Goal: Task Accomplishment & Management: Complete application form

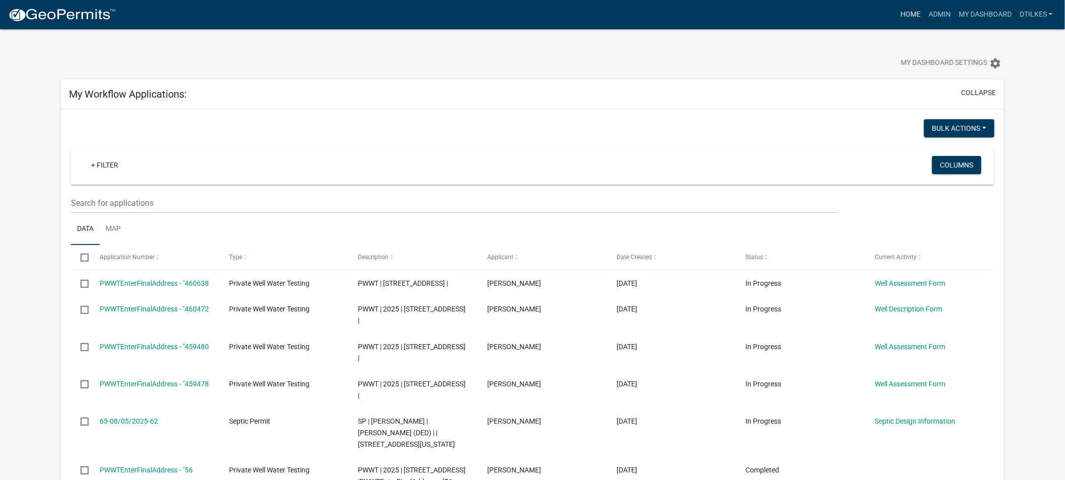
click at [915, 12] on link "Home" at bounding box center [910, 14] width 28 height 19
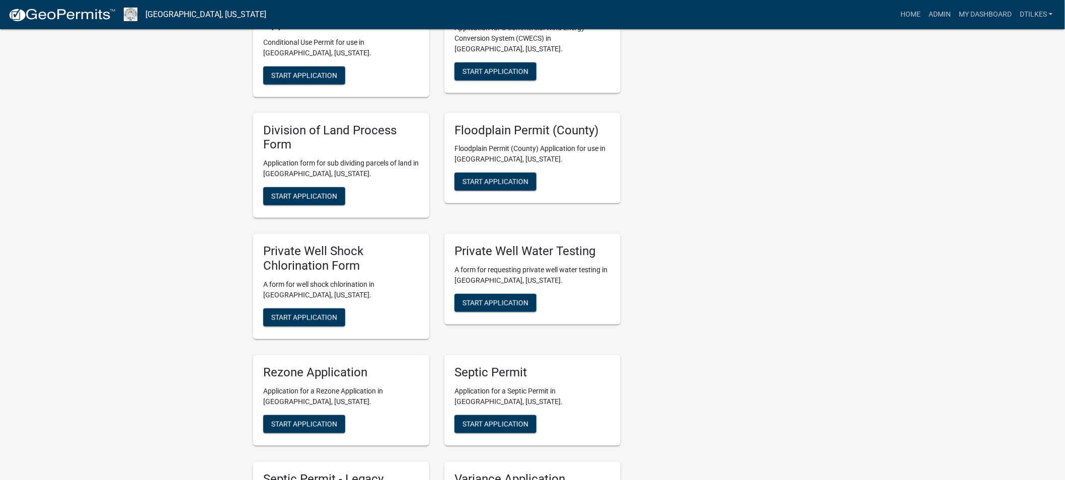
scroll to position [1845, 0]
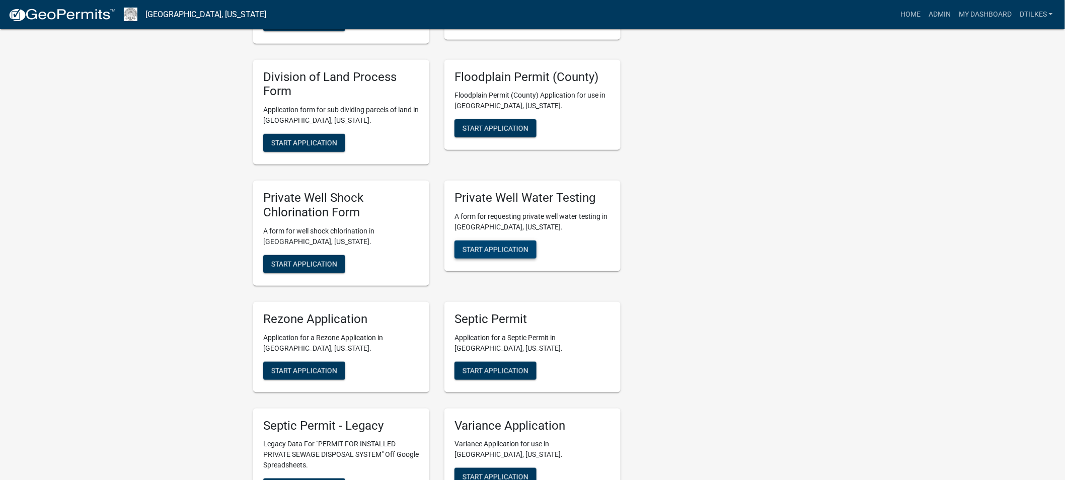
click at [489, 245] on span "Start Application" at bounding box center [495, 249] width 66 height 8
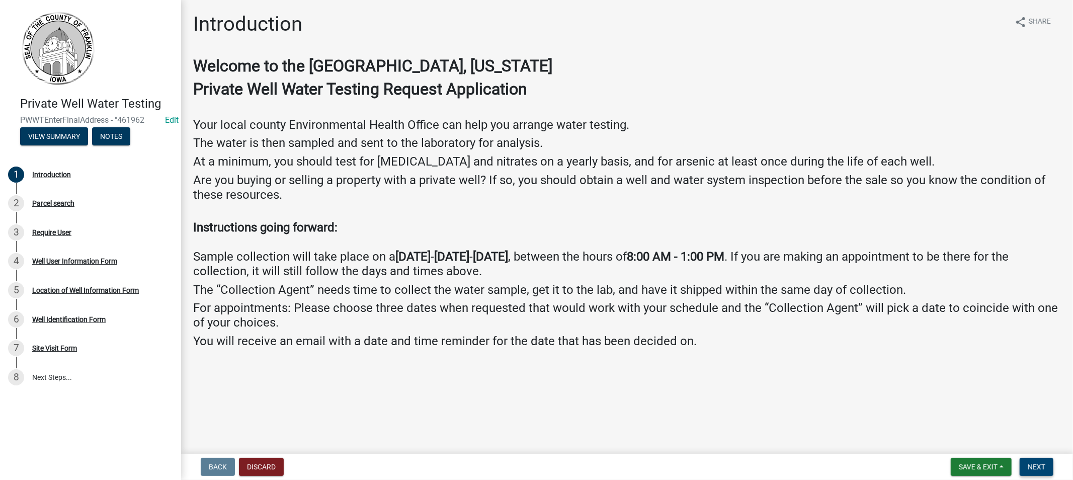
click at [1037, 463] on span "Next" at bounding box center [1037, 467] width 18 height 8
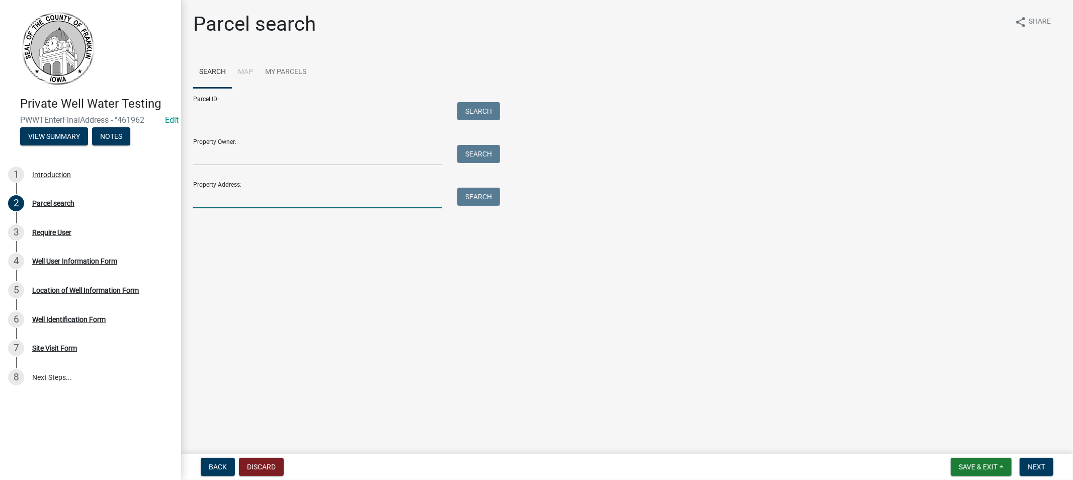
click at [223, 199] on input "Property Address:" at bounding box center [317, 198] width 249 height 21
click at [465, 189] on button "Search" at bounding box center [478, 197] width 43 height 18
click at [243, 200] on input "320 spu" at bounding box center [317, 198] width 249 height 21
type input "320 spr"
click at [479, 194] on button "Search" at bounding box center [478, 197] width 43 height 18
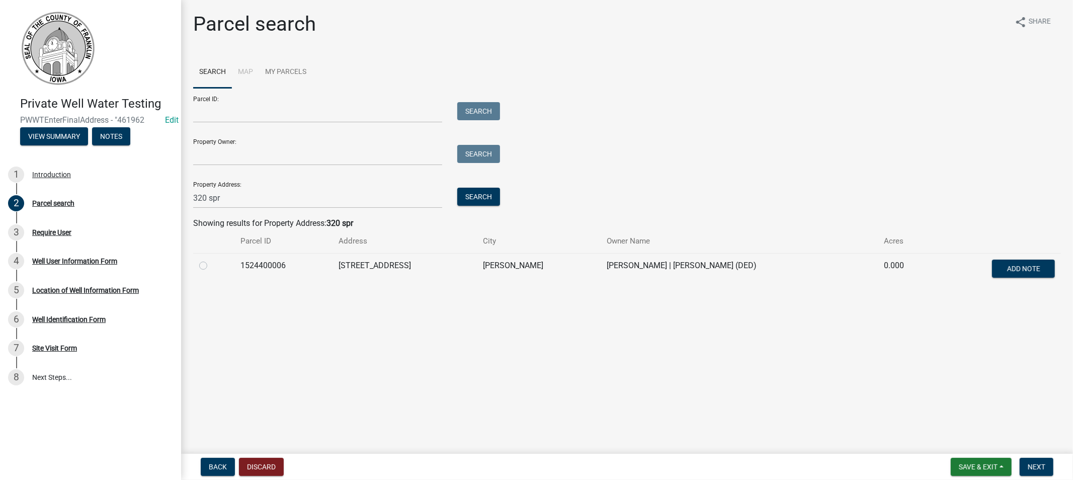
click at [211, 260] on label at bounding box center [211, 260] width 0 height 0
click at [211, 266] on input "radio" at bounding box center [214, 263] width 7 height 7
radio input "true"
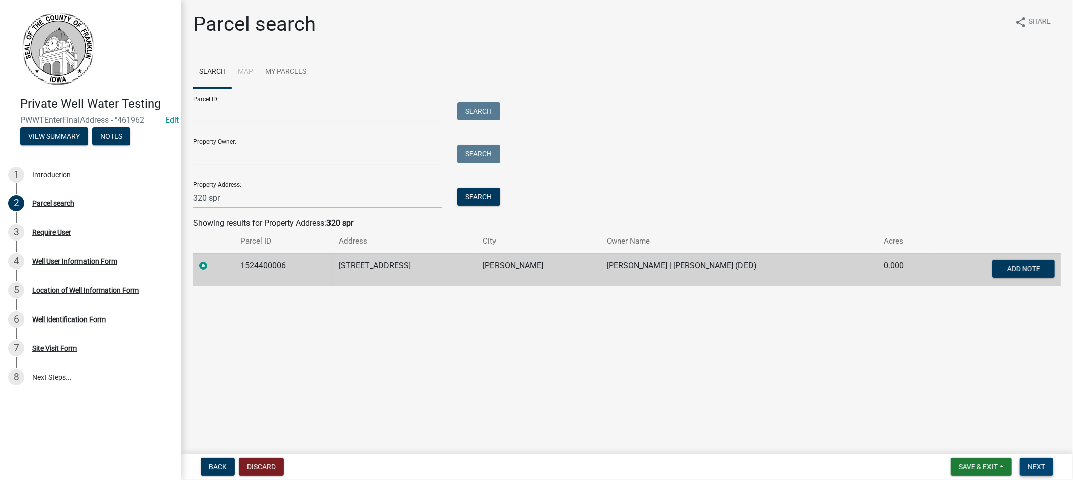
click at [1045, 468] on span "Next" at bounding box center [1037, 467] width 18 height 8
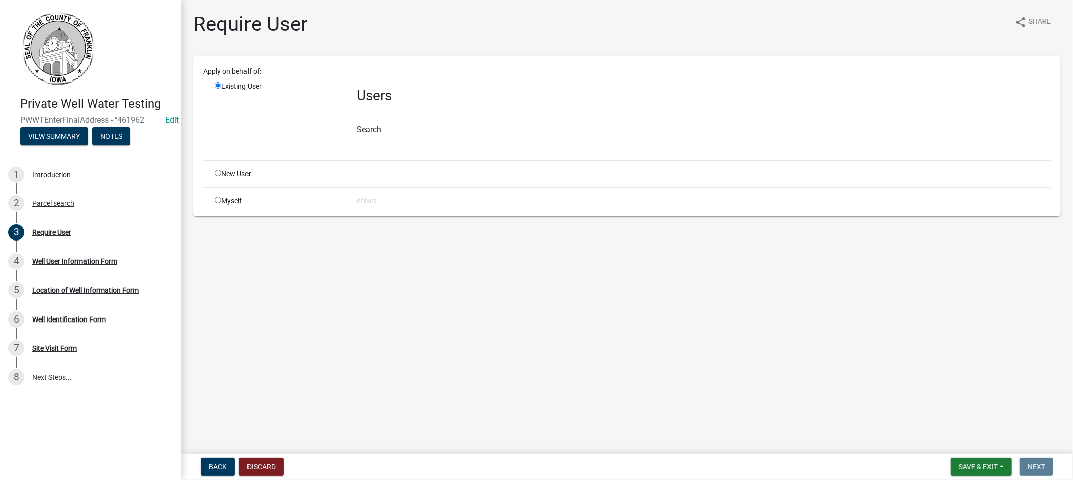
click at [218, 200] on input "radio" at bounding box center [218, 200] width 7 height 7
radio input "true"
radio input "false"
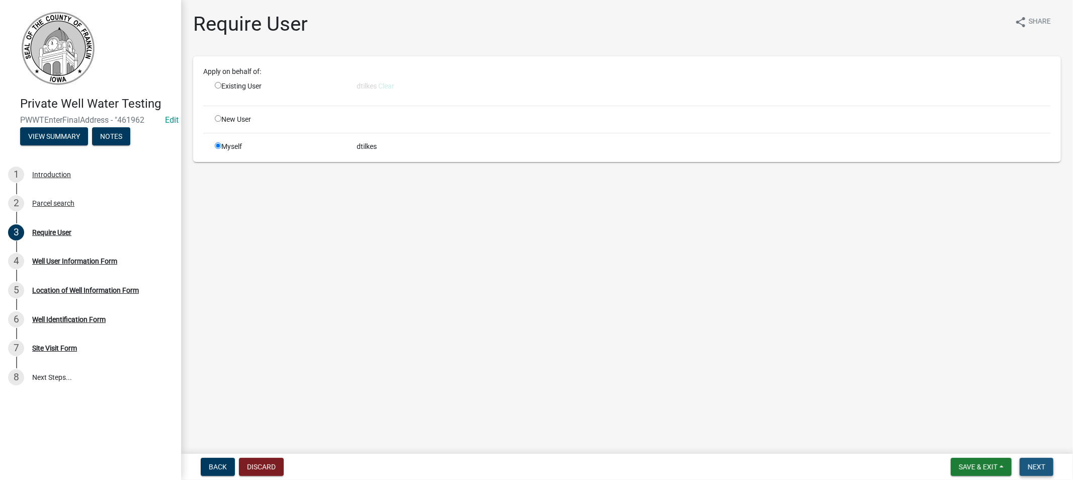
click at [1042, 464] on span "Next" at bounding box center [1037, 467] width 18 height 8
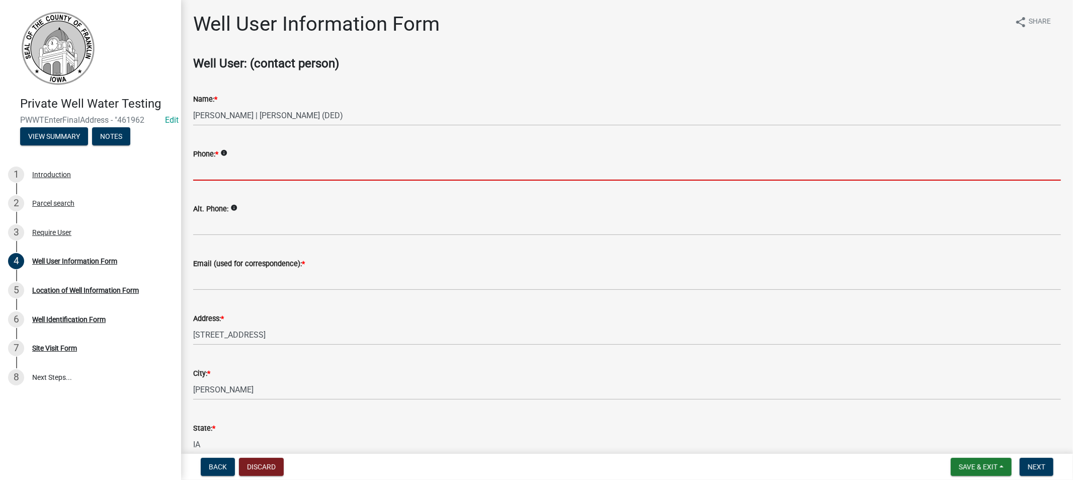
click at [245, 163] on input "Phone: *" at bounding box center [627, 170] width 868 height 21
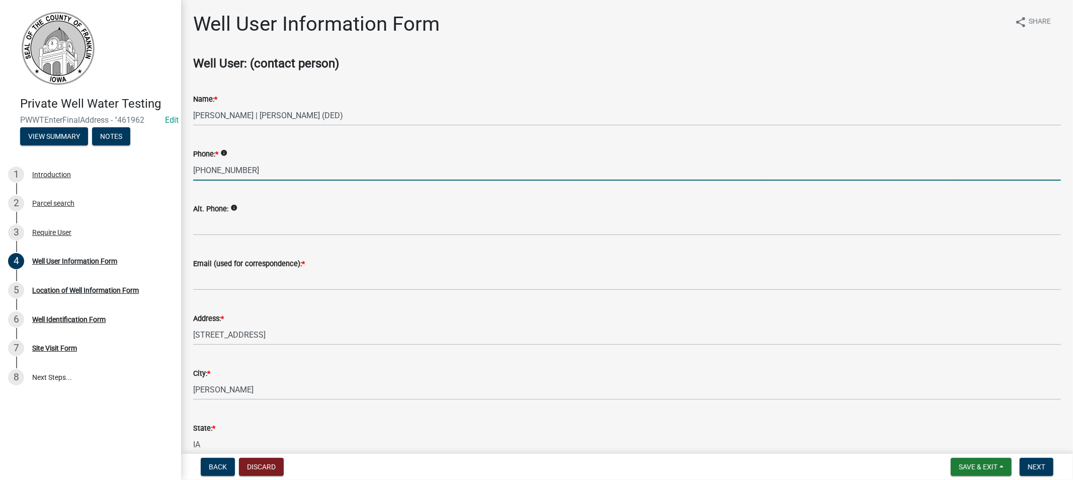
type input "[PHONE_NUMBER]"
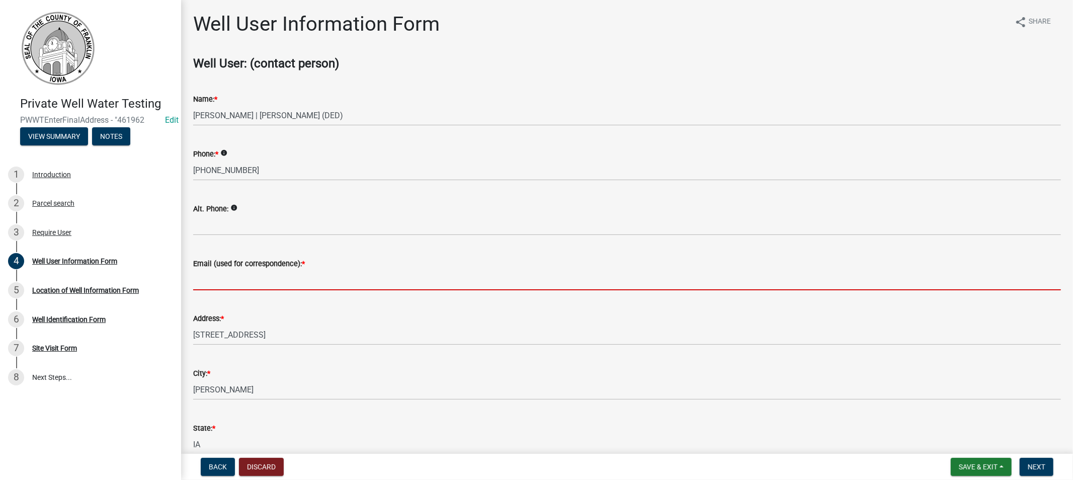
click at [251, 283] on input "Email (used for correspondence): *" at bounding box center [627, 280] width 868 height 21
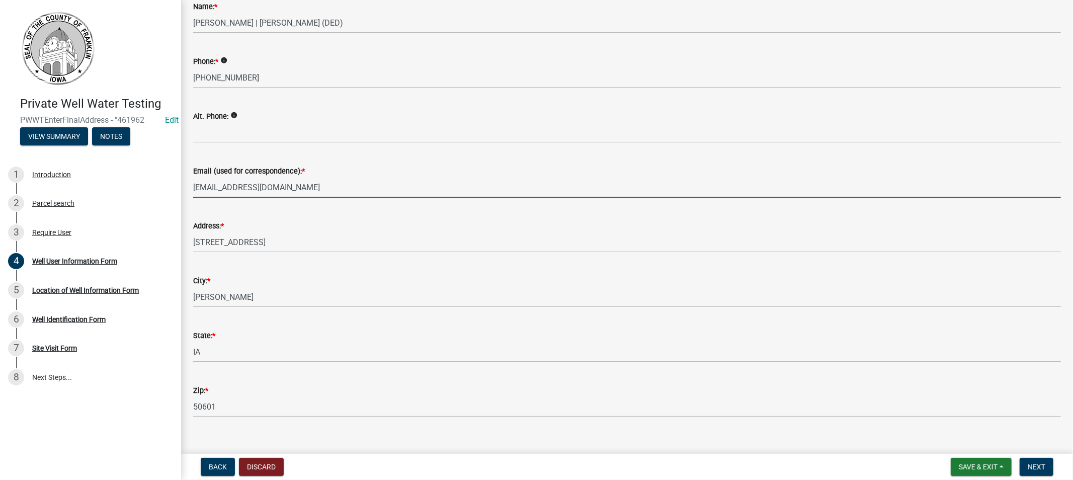
scroll to position [107, 0]
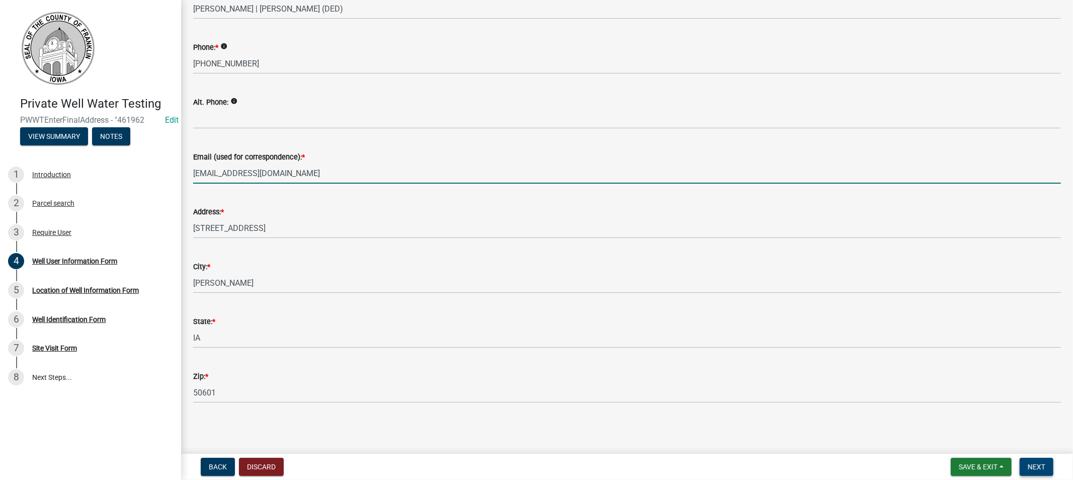
type input "[EMAIL_ADDRESS][DOMAIN_NAME]"
click at [1038, 465] on span "Next" at bounding box center [1037, 467] width 18 height 8
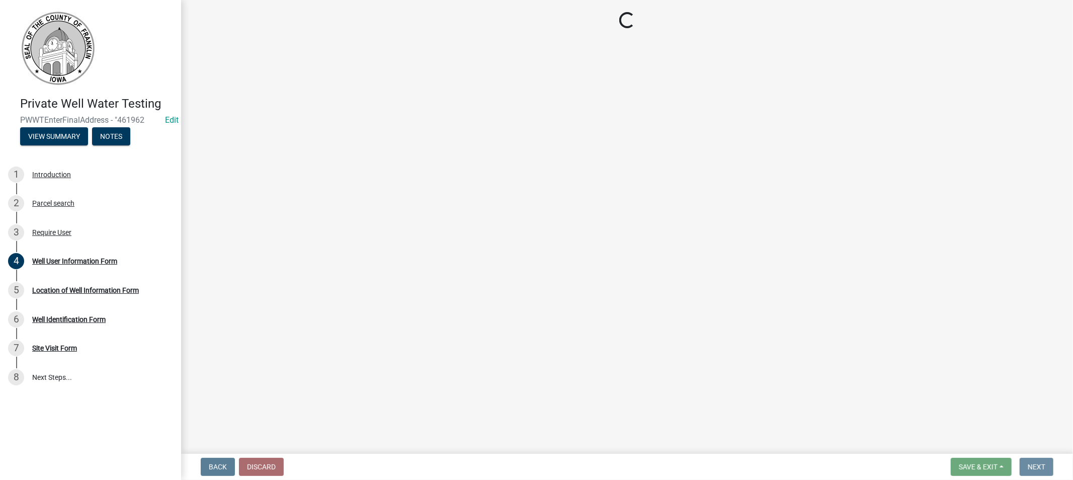
scroll to position [0, 0]
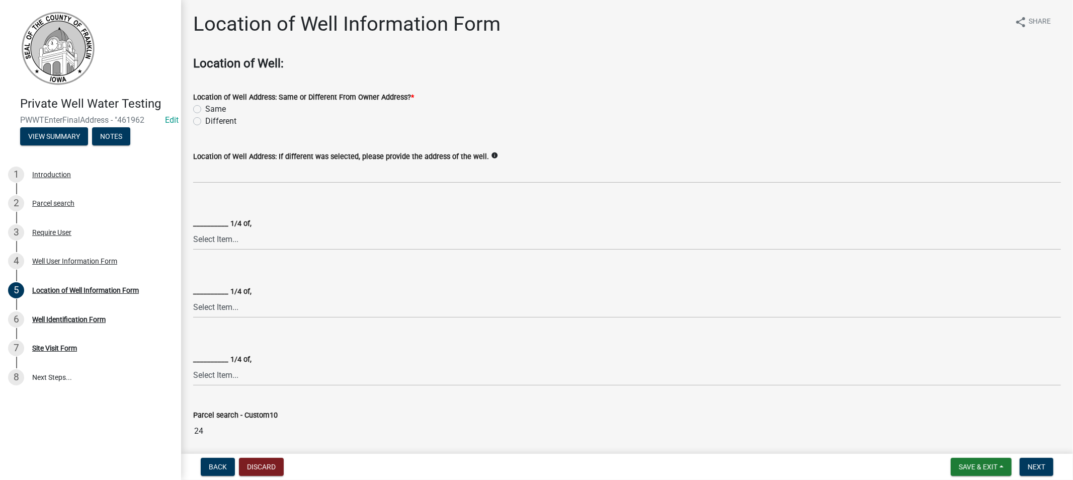
click at [205, 107] on label "Same" at bounding box center [215, 109] width 21 height 12
click at [205, 107] on input "Same" at bounding box center [208, 106] width 7 height 7
radio input "true"
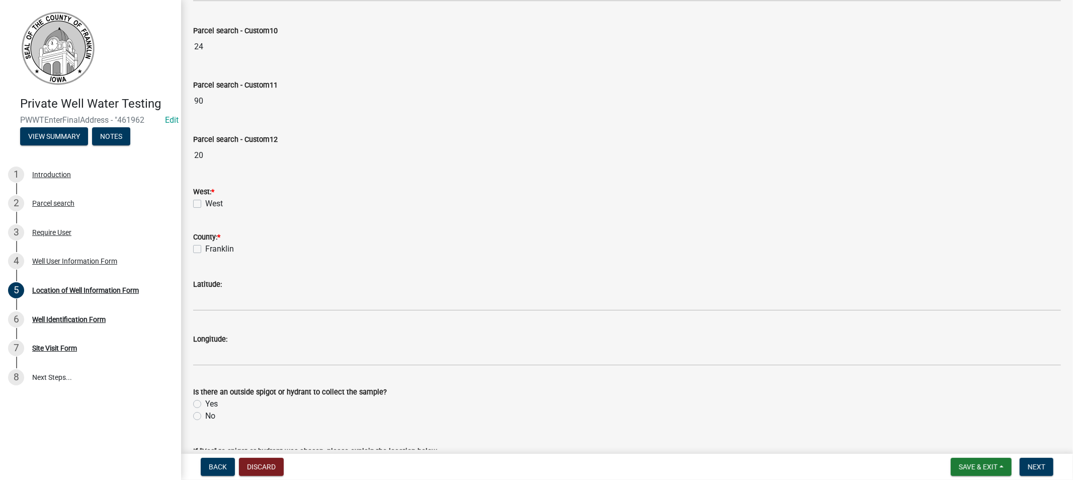
scroll to position [391, 0]
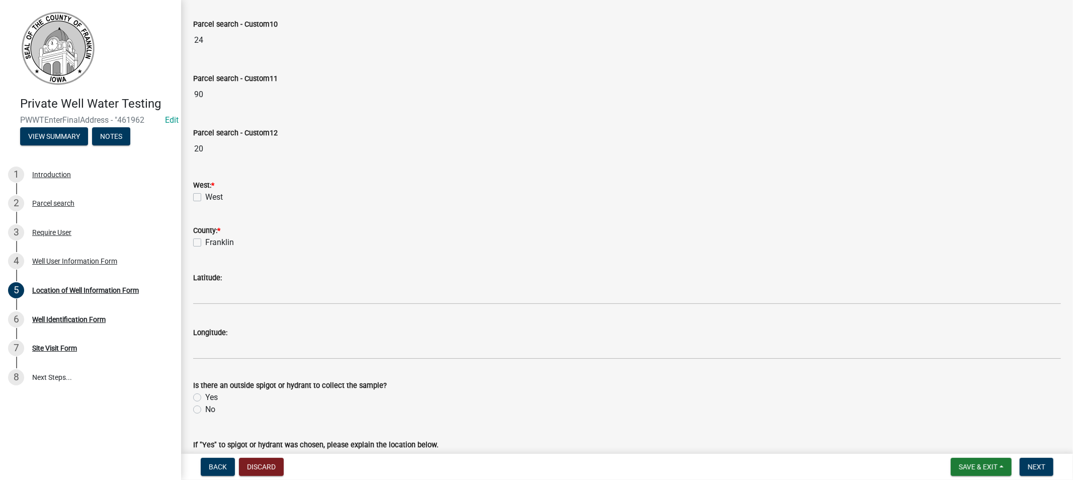
click at [205, 195] on label "West" at bounding box center [214, 197] width 18 height 12
click at [205, 195] on input "West" at bounding box center [208, 194] width 7 height 7
checkbox input "true"
click at [205, 244] on label "Franklin" at bounding box center [219, 242] width 29 height 12
click at [205, 243] on input "Franklin" at bounding box center [208, 239] width 7 height 7
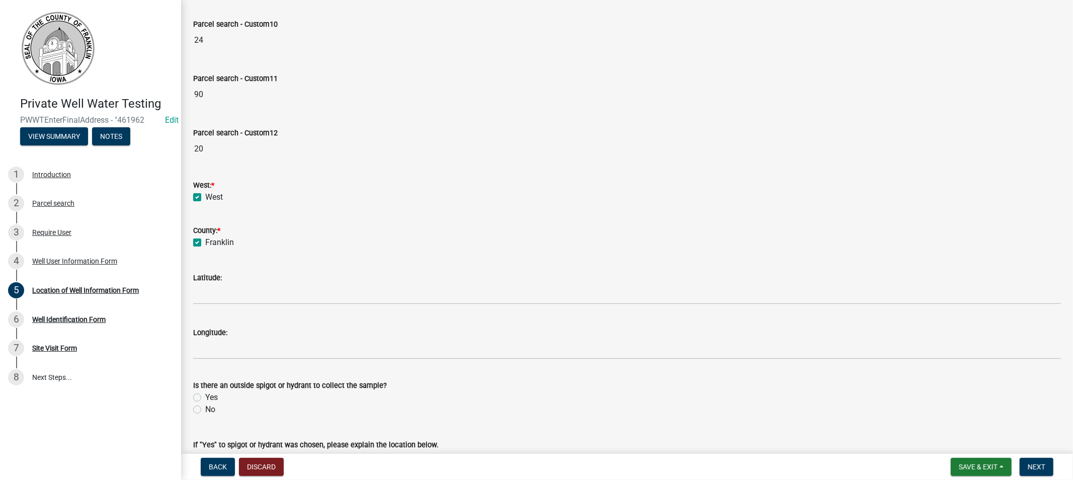
checkbox input "true"
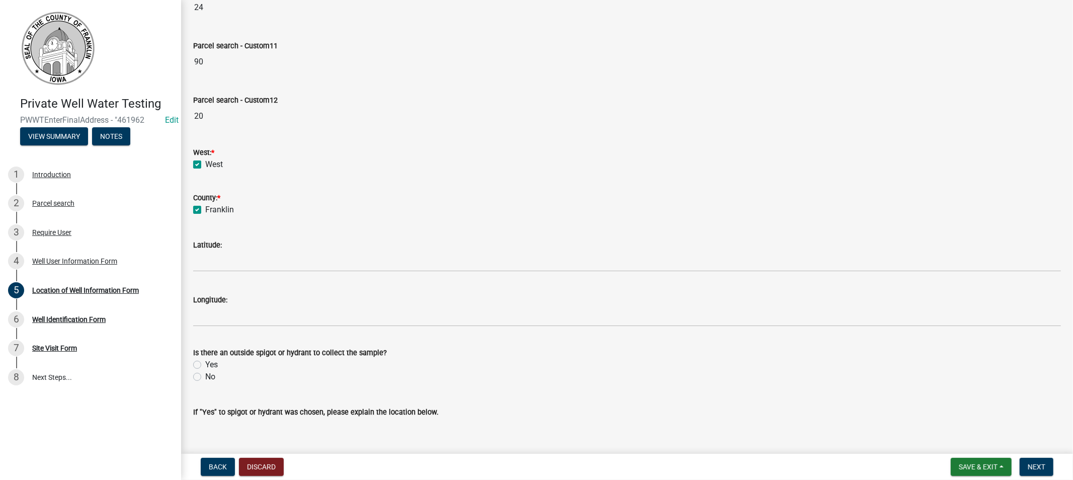
scroll to position [486, 0]
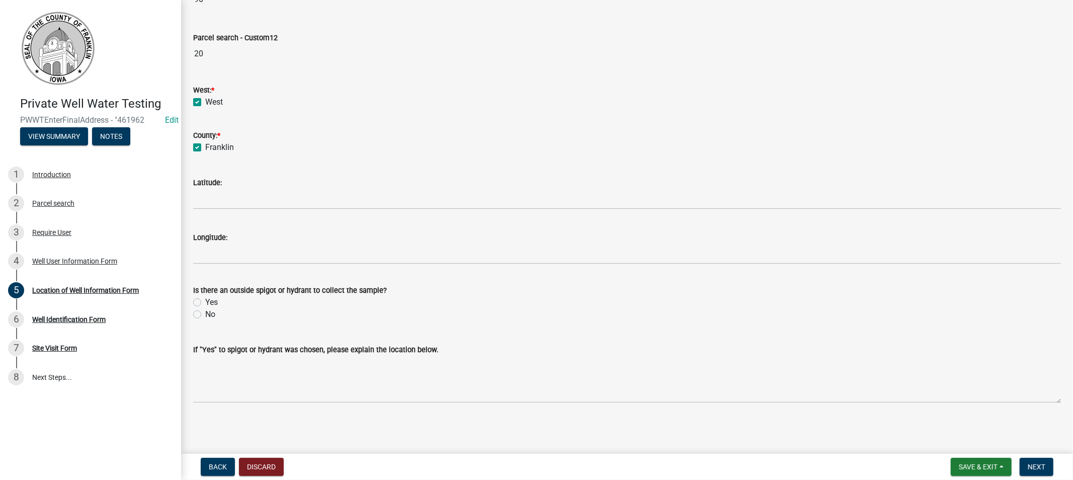
click at [205, 303] on label "Yes" at bounding box center [211, 302] width 13 height 12
click at [205, 303] on input "Yes" at bounding box center [208, 299] width 7 height 7
radio input "true"
click at [1037, 469] on span "Next" at bounding box center [1037, 467] width 18 height 8
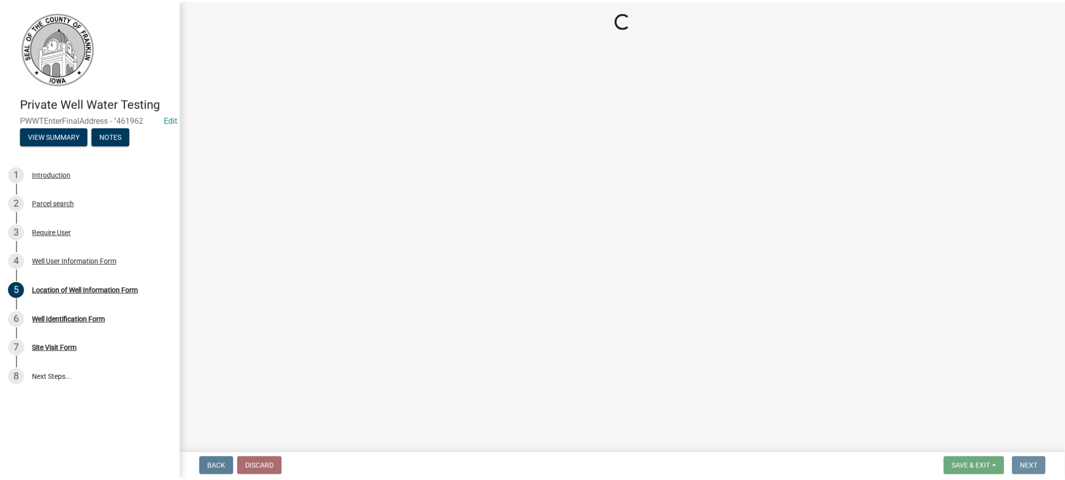
scroll to position [0, 0]
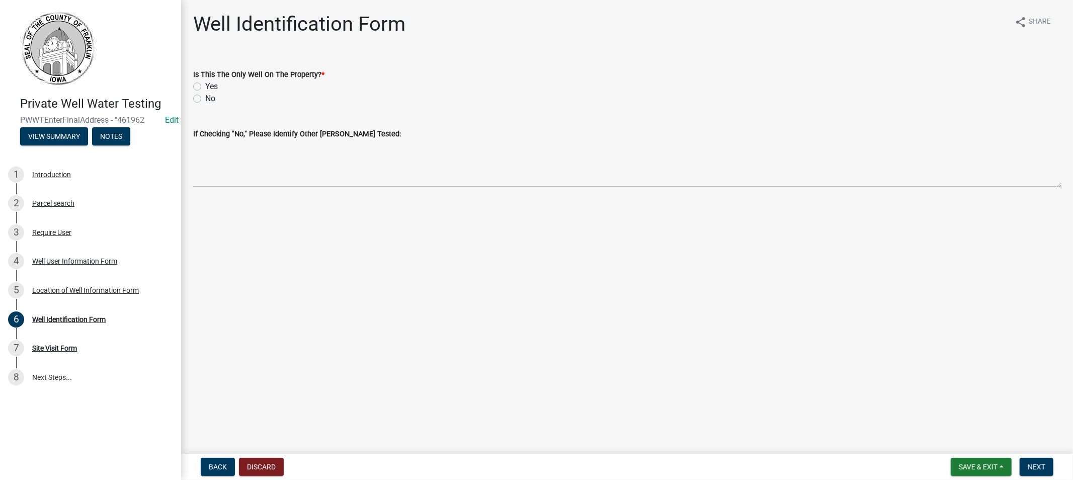
click at [205, 87] on label "Yes" at bounding box center [211, 87] width 13 height 12
click at [205, 87] on input "Yes" at bounding box center [208, 84] width 7 height 7
radio input "true"
click at [1030, 465] on span "Next" at bounding box center [1037, 467] width 18 height 8
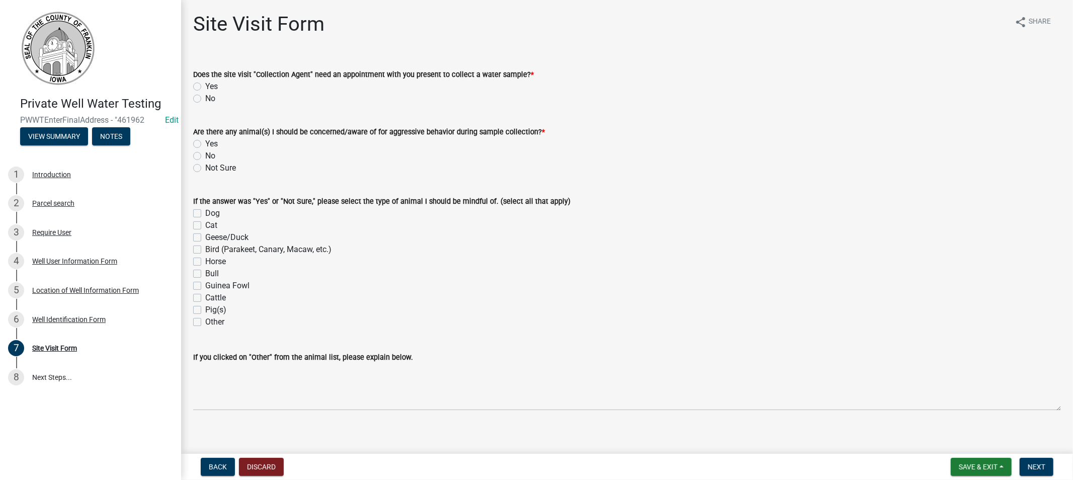
click at [205, 98] on label "No" at bounding box center [210, 99] width 10 height 12
click at [205, 98] on input "No" at bounding box center [208, 96] width 7 height 7
radio input "true"
click at [205, 167] on label "Not Sure" at bounding box center [220, 168] width 31 height 12
click at [205, 167] on input "Not Sure" at bounding box center [208, 165] width 7 height 7
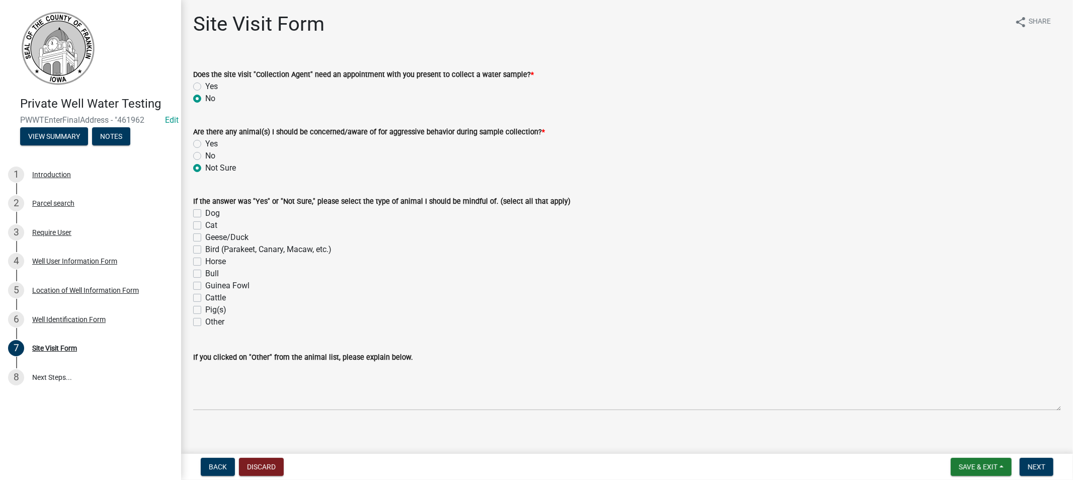
radio input "true"
drag, startPoint x: 1034, startPoint y: 470, endPoint x: 1013, endPoint y: 464, distance: 22.1
click at [1034, 469] on button "Next" at bounding box center [1037, 467] width 34 height 18
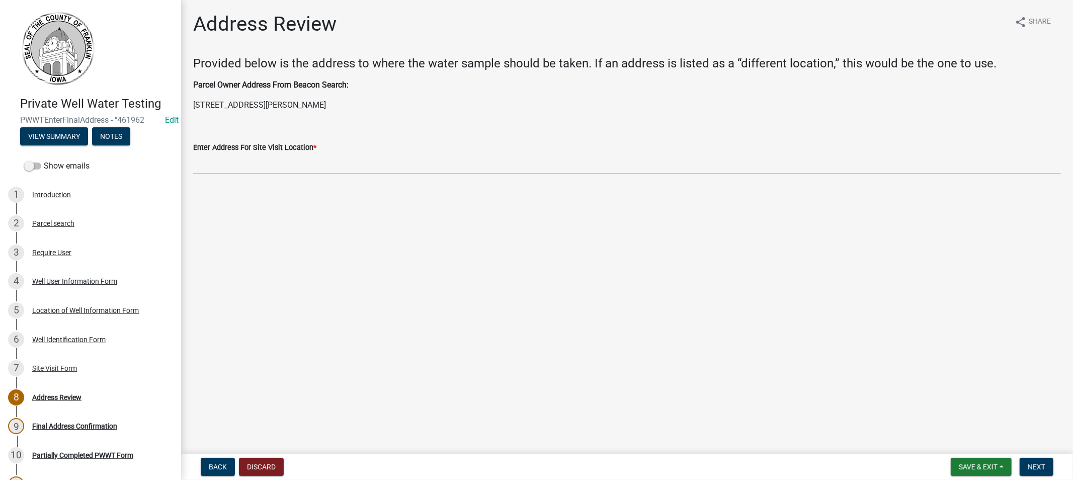
click at [315, 105] on p "[STREET_ADDRESS][PERSON_NAME]" at bounding box center [627, 105] width 868 height 12
drag, startPoint x: 315, startPoint y: 103, endPoint x: 184, endPoint y: 107, distance: 131.4
click at [184, 107] on div "Address Review share Share Provided below is the address to where the water sam…" at bounding box center [627, 101] width 892 height 179
copy p "[STREET_ADDRESS][PERSON_NAME]"
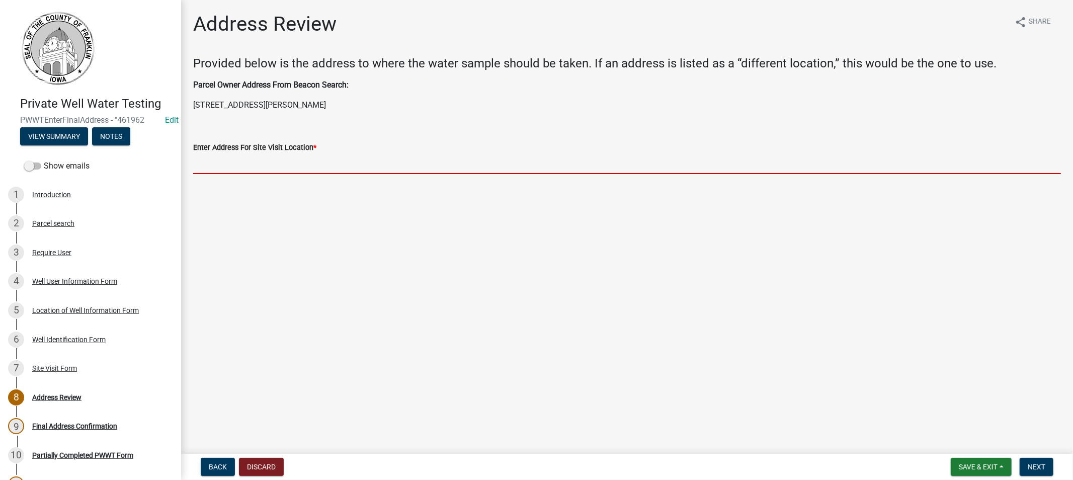
click at [236, 169] on input "Enter Address For Site Visit Location *" at bounding box center [627, 163] width 868 height 21
paste input "[STREET_ADDRESS][PERSON_NAME]"
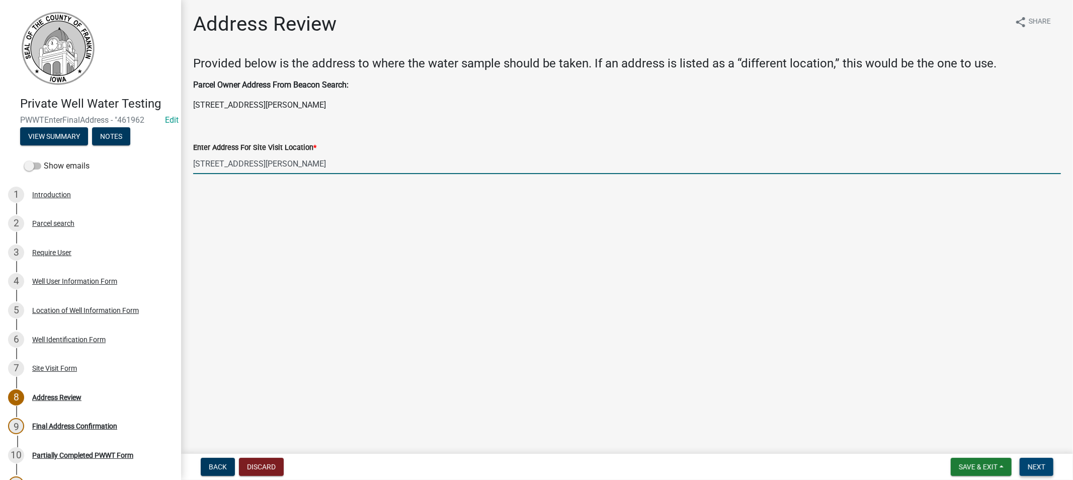
type input "[STREET_ADDRESS][PERSON_NAME]"
click at [1038, 460] on button "Next" at bounding box center [1037, 467] width 34 height 18
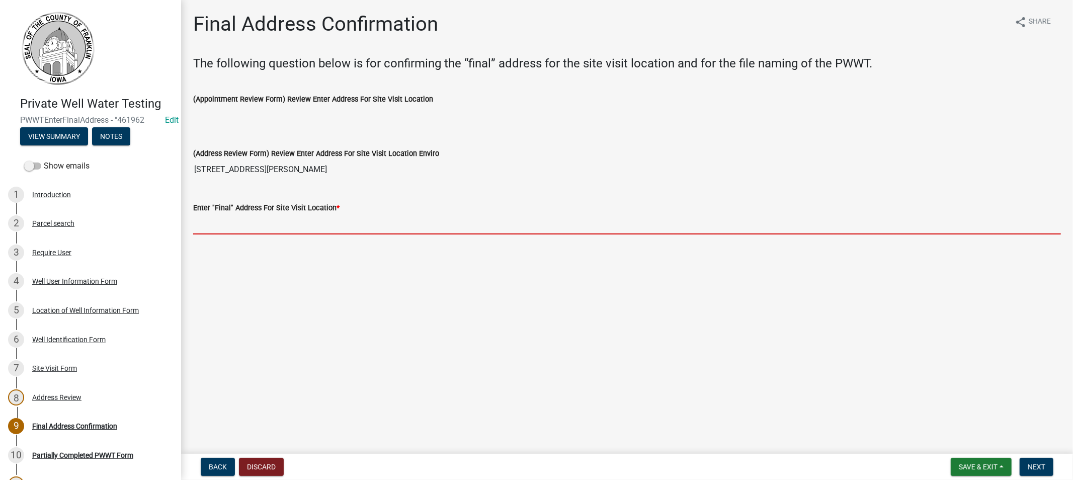
click at [277, 232] on input "Enter "Final" Address For Site Visit Location *" at bounding box center [627, 224] width 868 height 21
paste input "[STREET_ADDRESS][PERSON_NAME]"
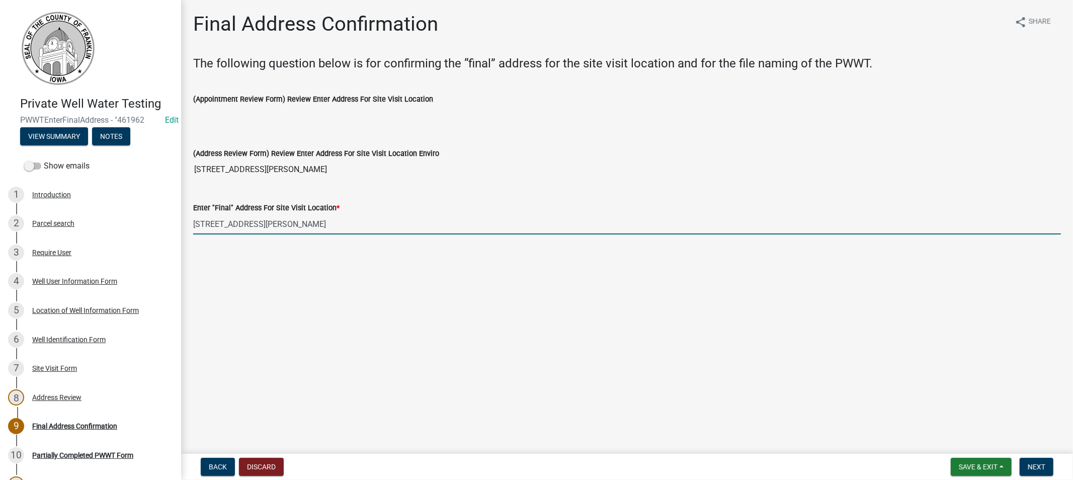
type input "[STREET_ADDRESS][PERSON_NAME]"
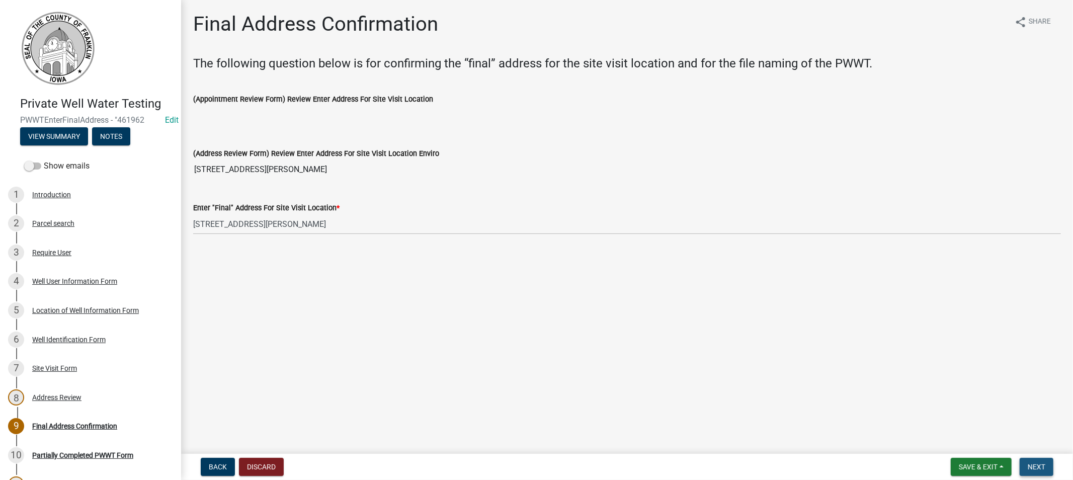
click at [1039, 466] on span "Next" at bounding box center [1037, 467] width 18 height 8
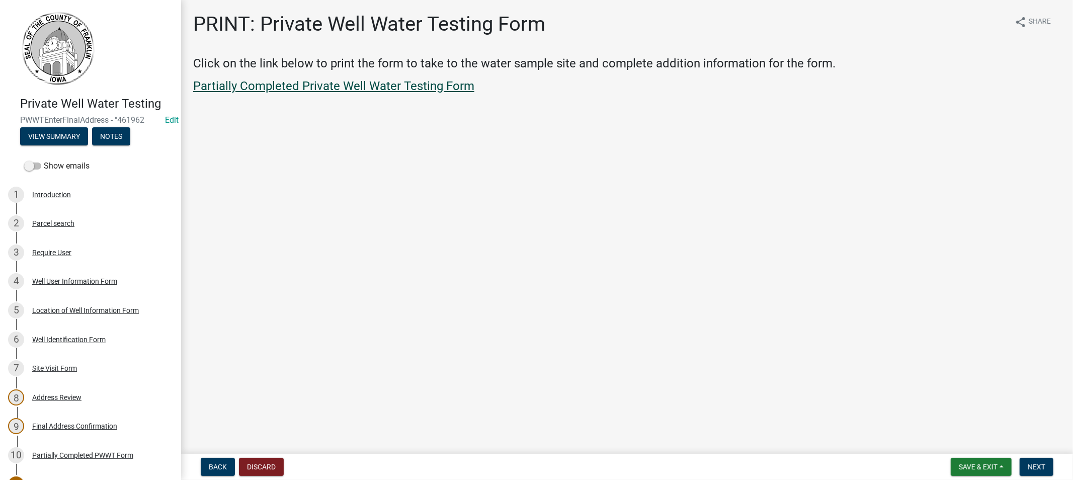
click at [321, 88] on link "Partially Completed Private Well Water Testing Form" at bounding box center [333, 86] width 281 height 14
click at [1029, 464] on span "Next" at bounding box center [1037, 467] width 18 height 8
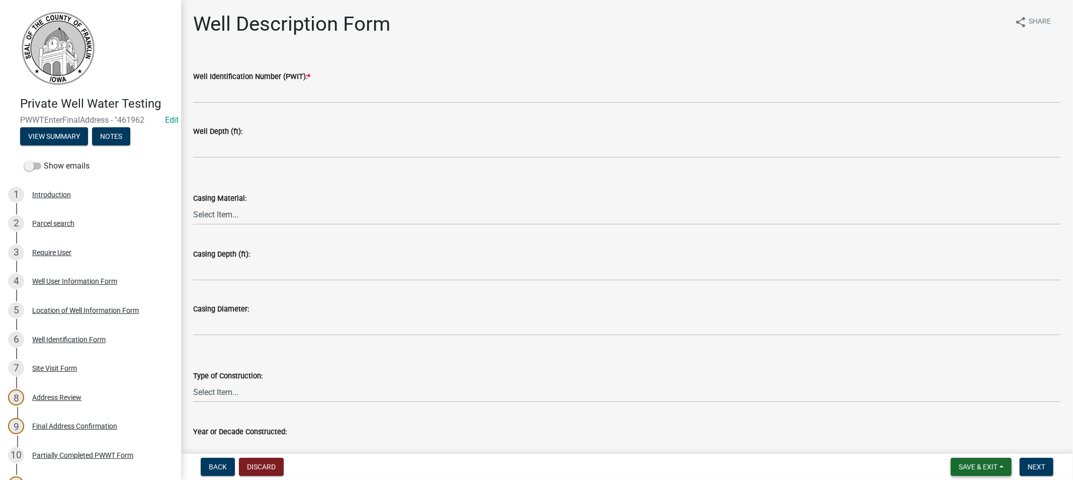
click at [967, 466] on span "Save & Exit" at bounding box center [978, 467] width 39 height 8
click at [961, 441] on button "Save & Exit" at bounding box center [971, 441] width 81 height 24
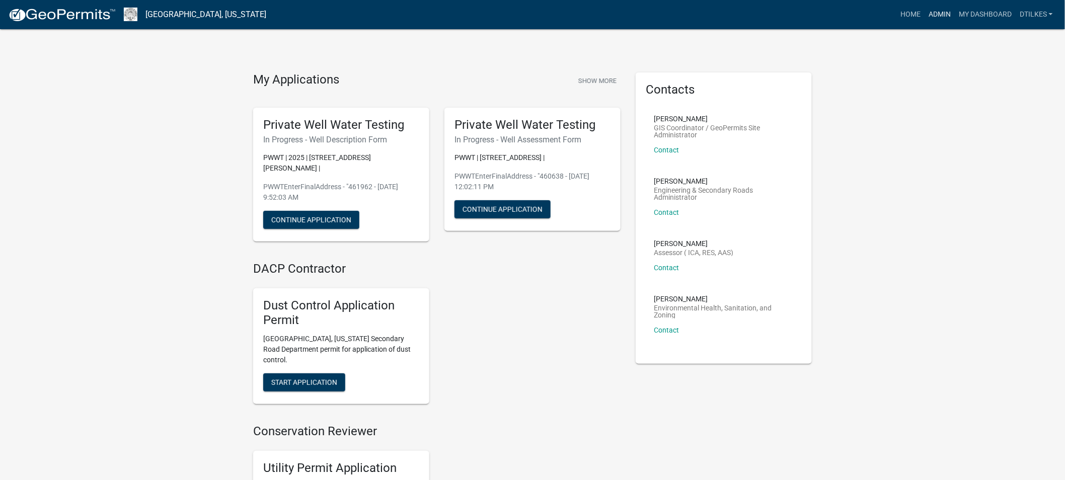
click at [939, 13] on link "Admin" at bounding box center [939, 14] width 30 height 19
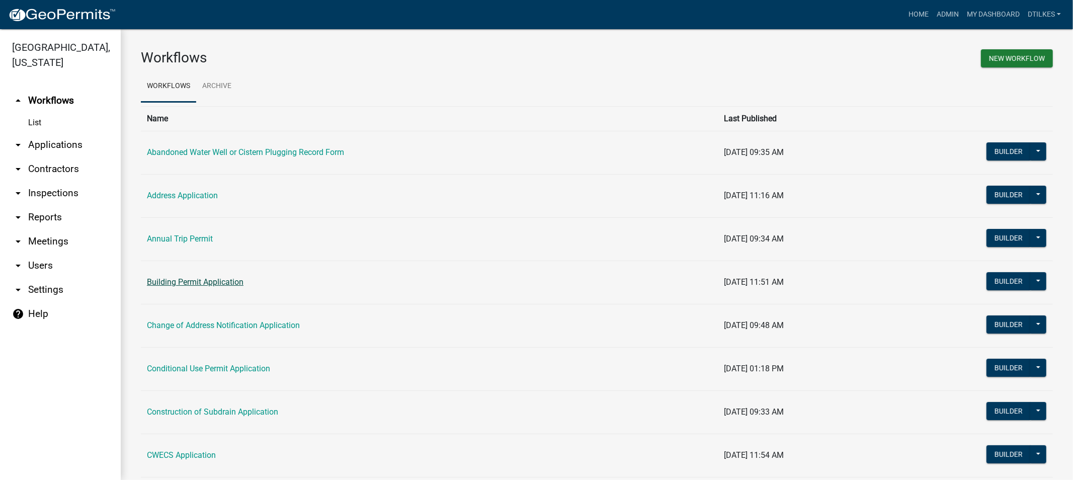
click at [165, 284] on link "Building Permit Application" at bounding box center [195, 282] width 97 height 10
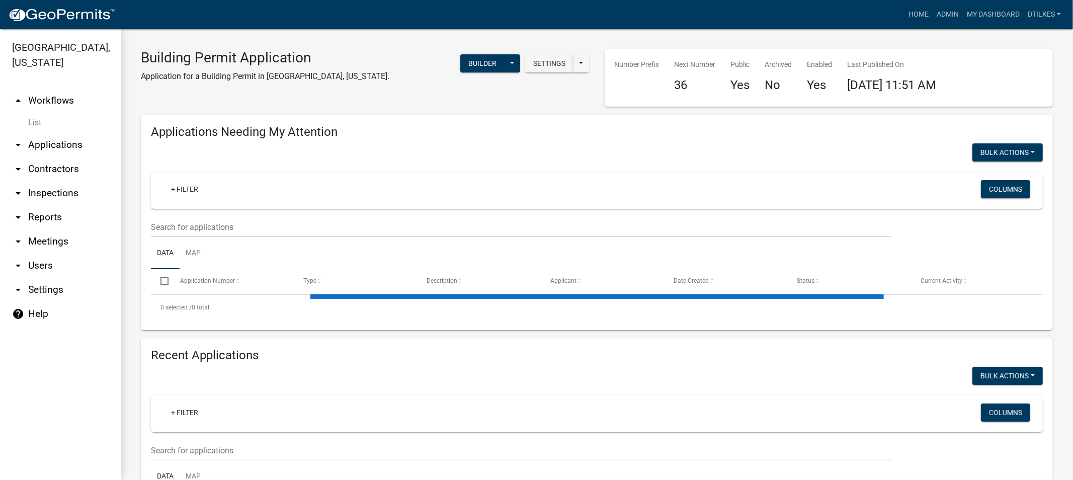
select select "2: 50"
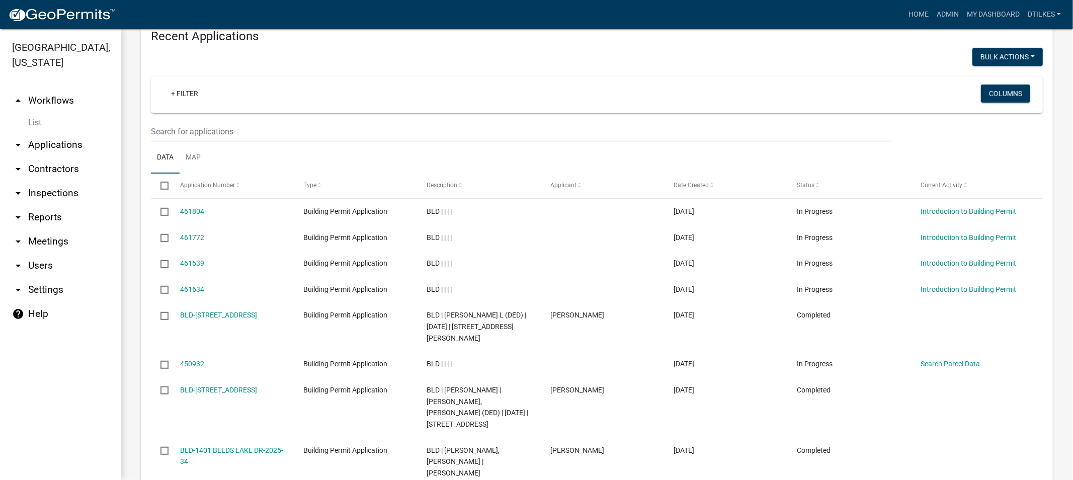
scroll to position [279, 0]
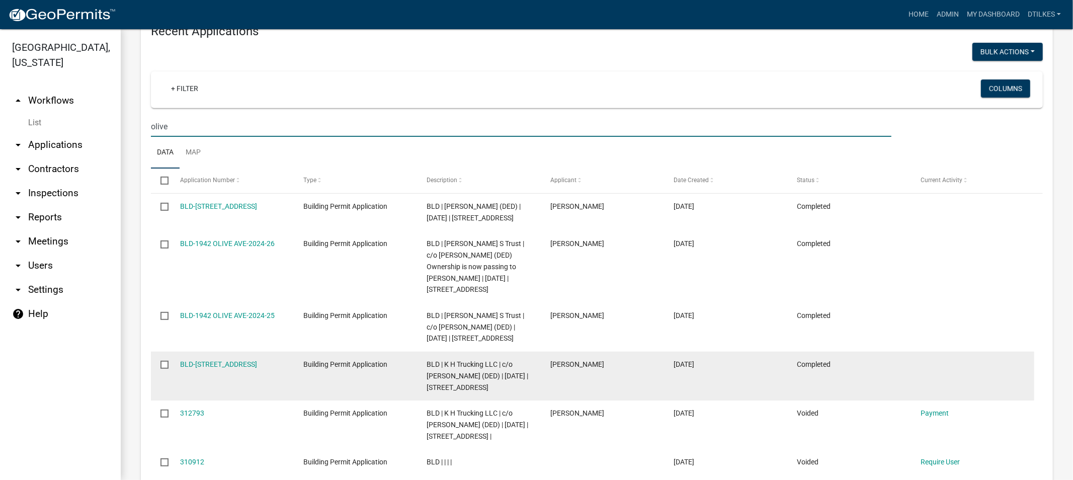
scroll to position [323, 0]
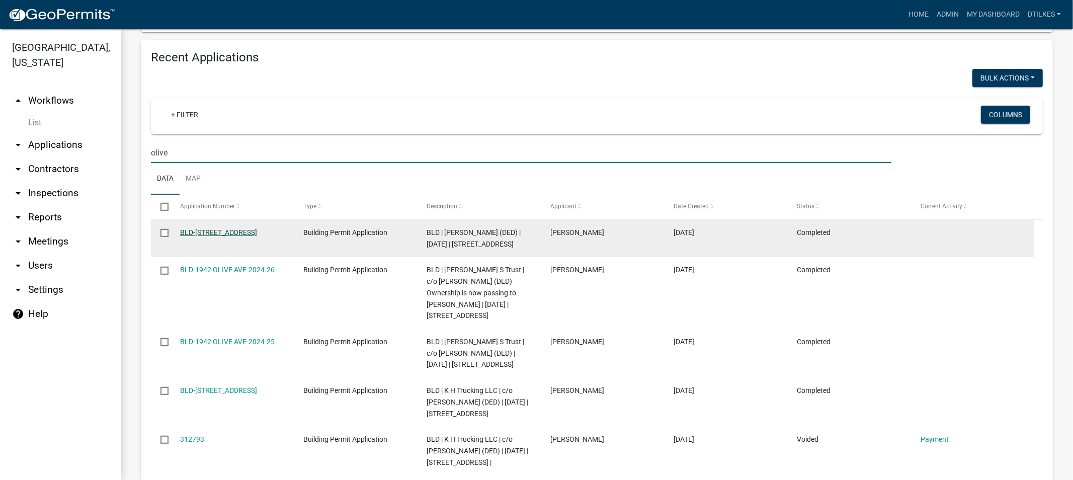
type input "olive"
click at [226, 233] on link "BLD-[STREET_ADDRESS]" at bounding box center [218, 232] width 77 height 8
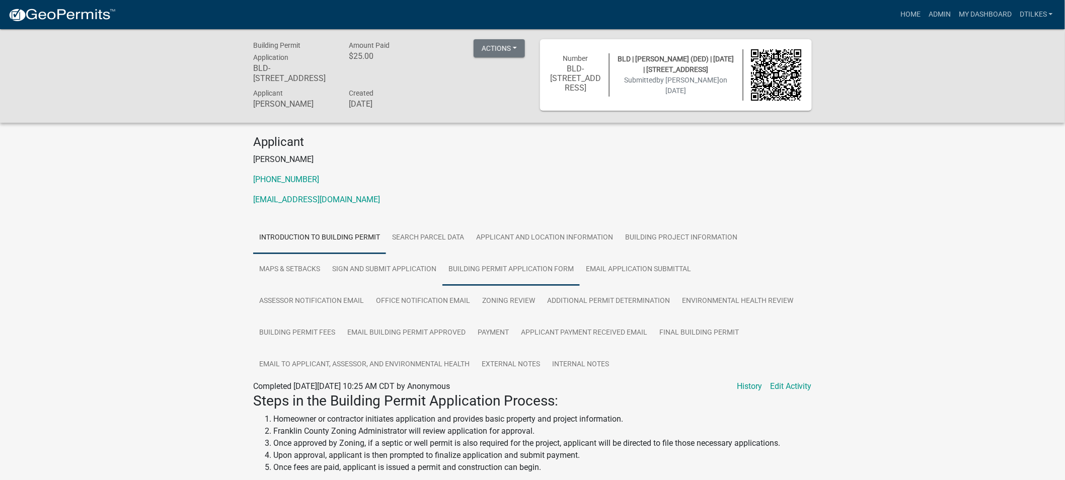
click at [524, 267] on link "Building Permit Application Form" at bounding box center [510, 270] width 137 height 32
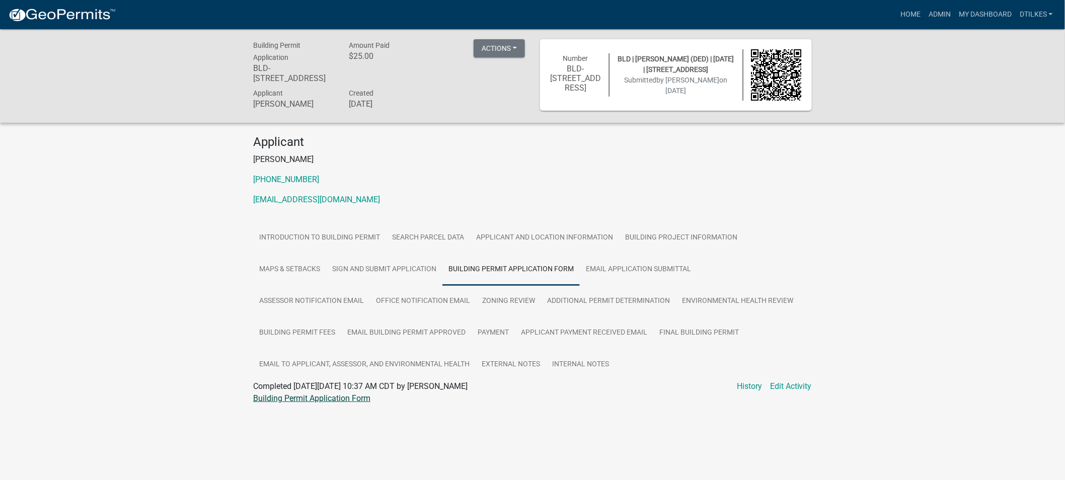
click at [303, 400] on link "Building Permit Application Form" at bounding box center [311, 398] width 117 height 10
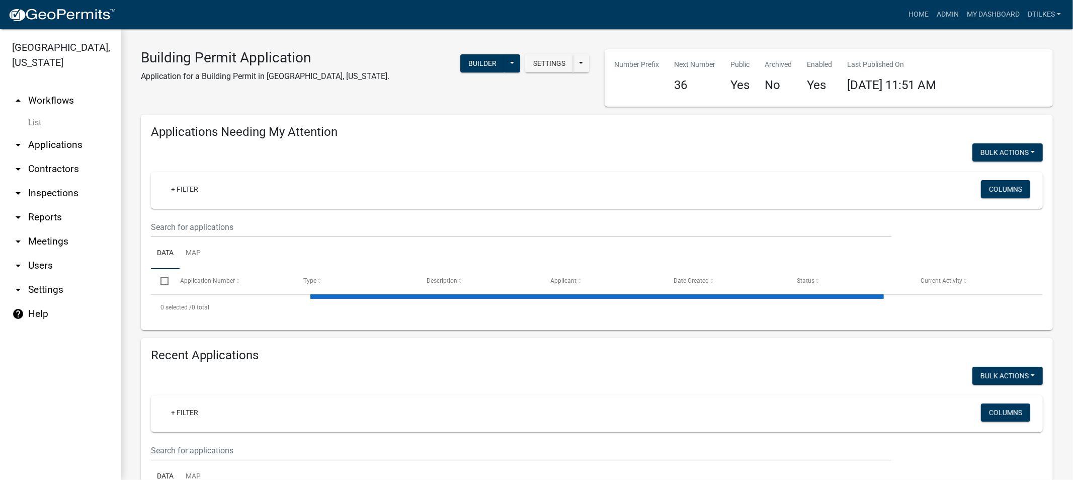
select select "2: 50"
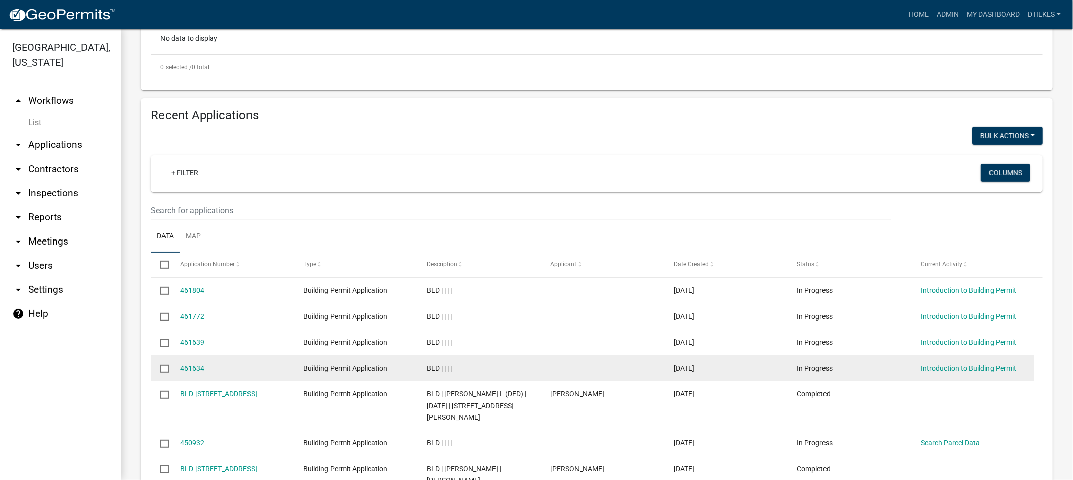
scroll to position [391, 0]
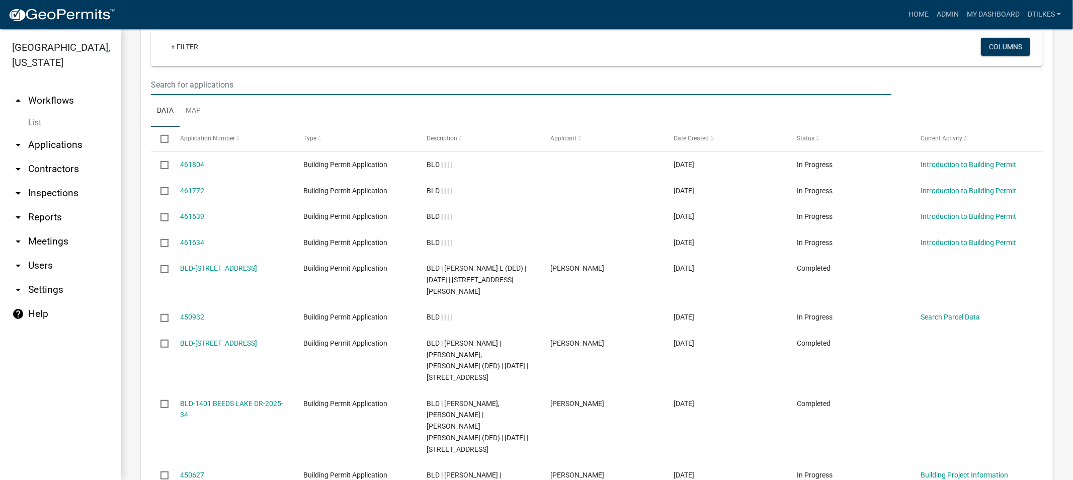
click at [174, 82] on input "text" at bounding box center [521, 84] width 741 height 21
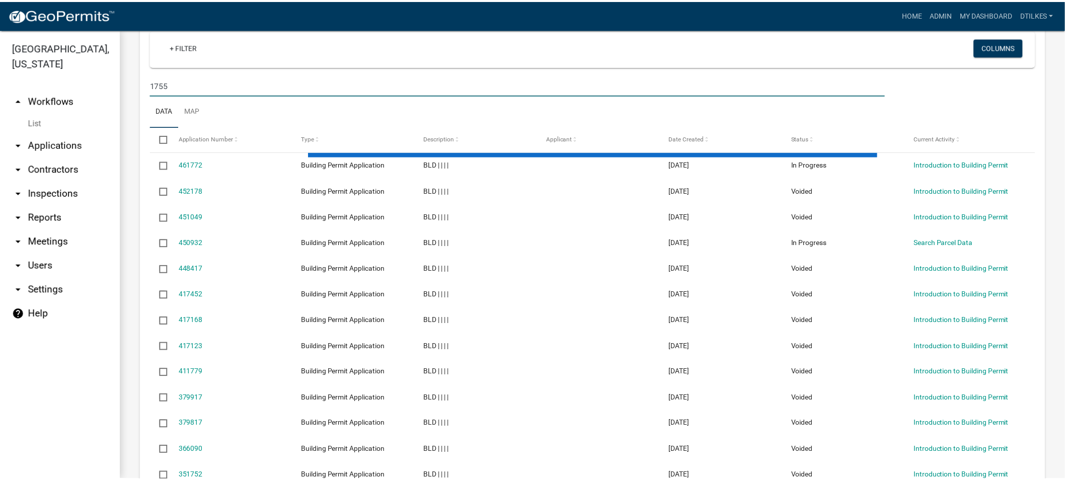
scroll to position [171, 0]
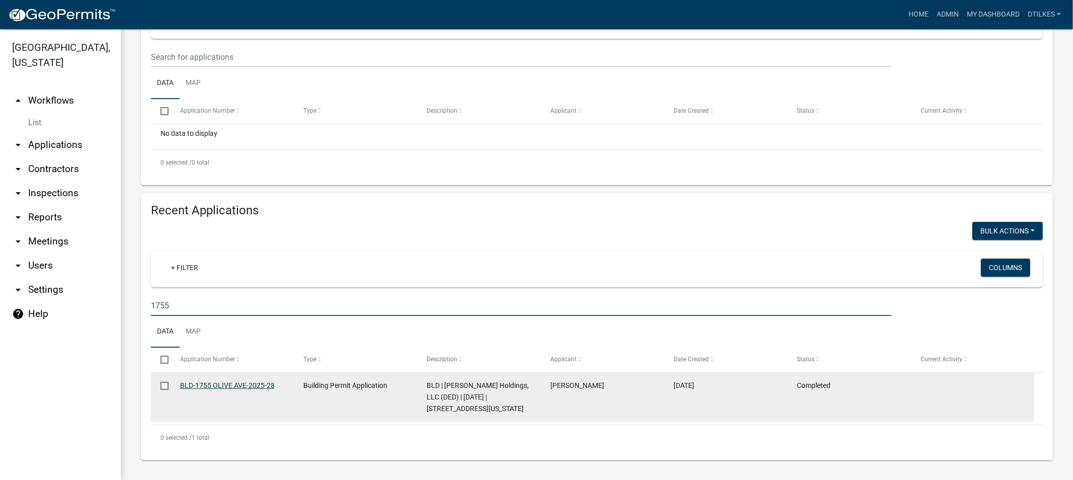
type input "1755"
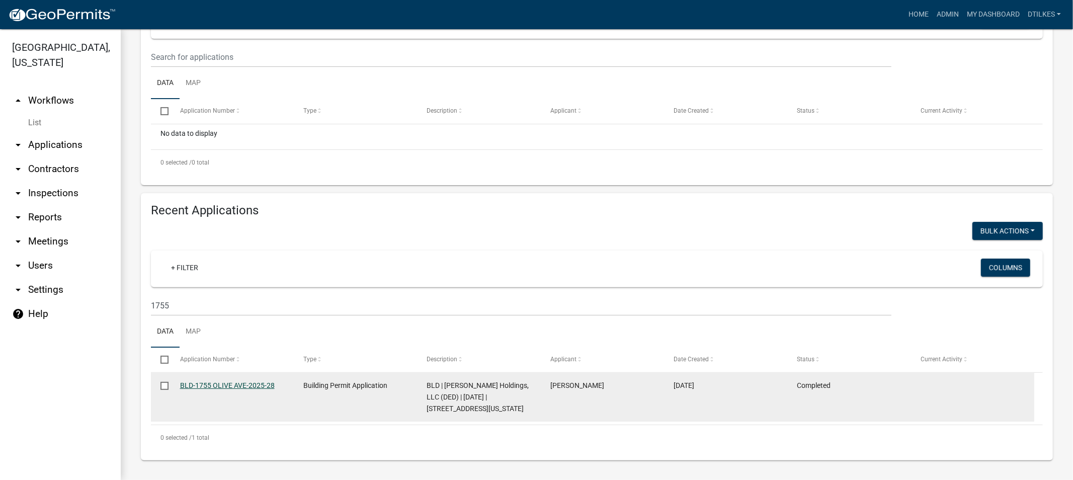
click at [224, 384] on link "BLD-1755 OLIVE AVE-2025-28" at bounding box center [227, 385] width 95 height 8
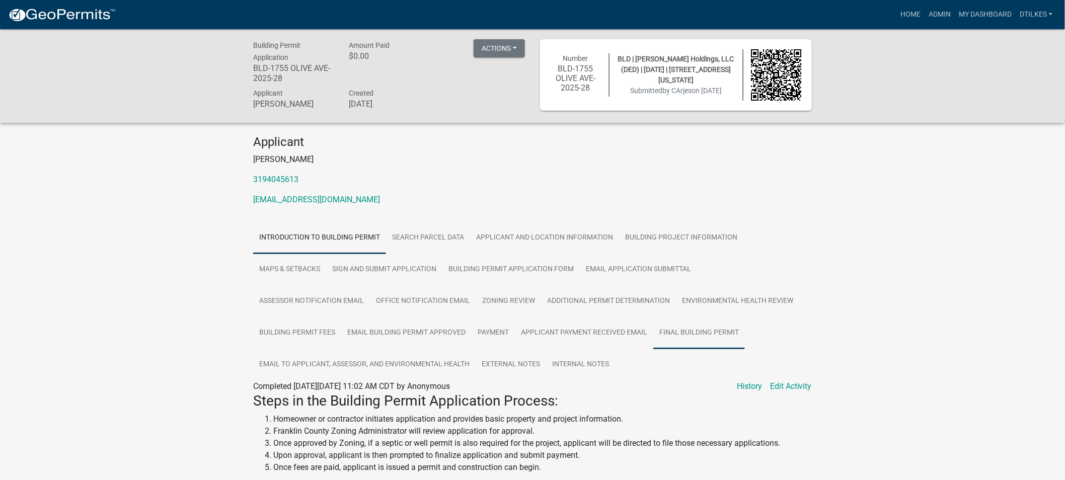
click at [681, 331] on link "Final Building Permit" at bounding box center [699, 333] width 92 height 32
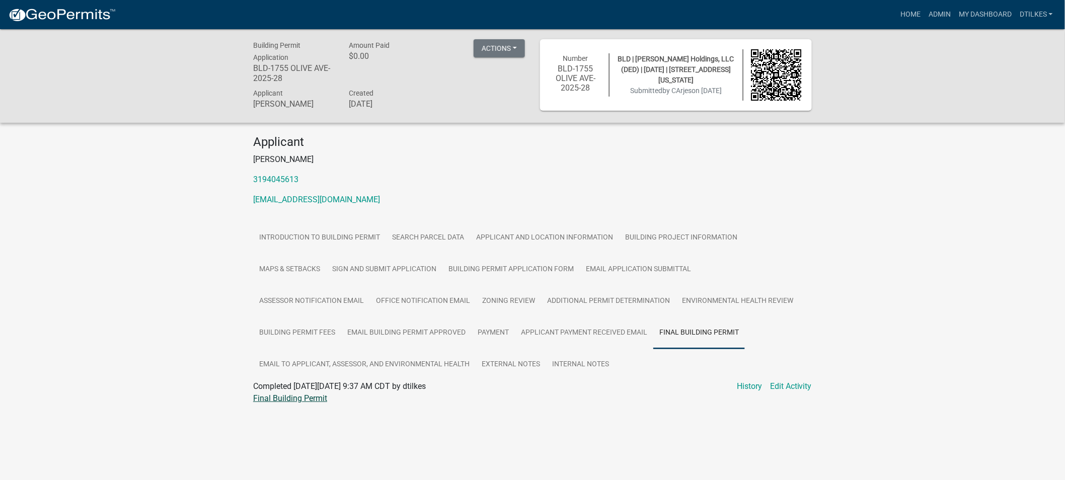
click at [299, 398] on link "Final Building Permit" at bounding box center [290, 398] width 74 height 10
click at [667, 237] on link "Building Project Information" at bounding box center [681, 238] width 124 height 32
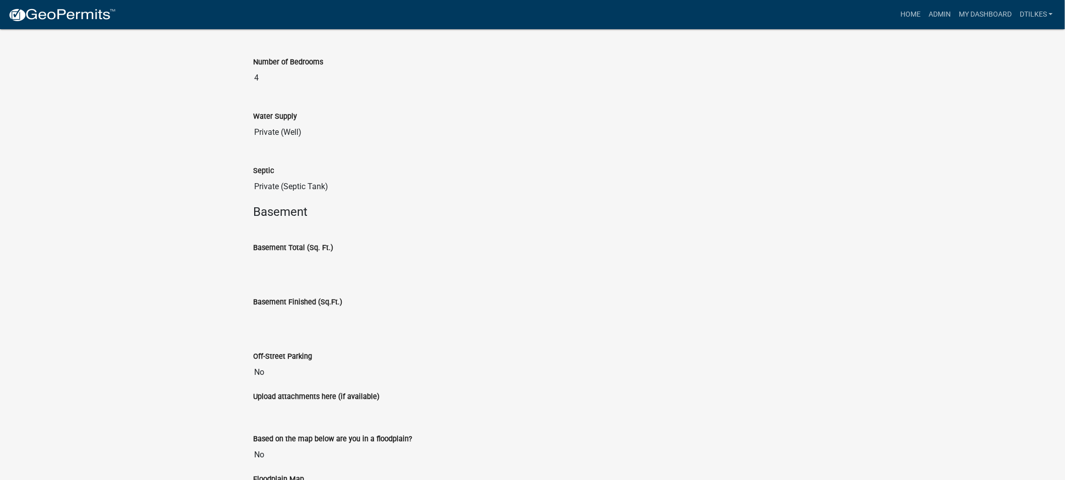
scroll to position [1118, 0]
